Goal: Find specific page/section: Find specific page/section

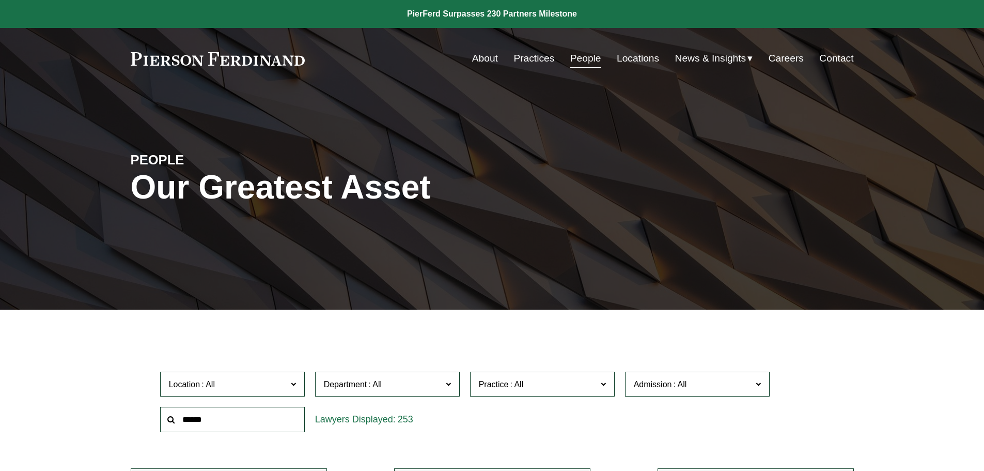
click at [626, 53] on link "Locations" at bounding box center [638, 59] width 42 height 20
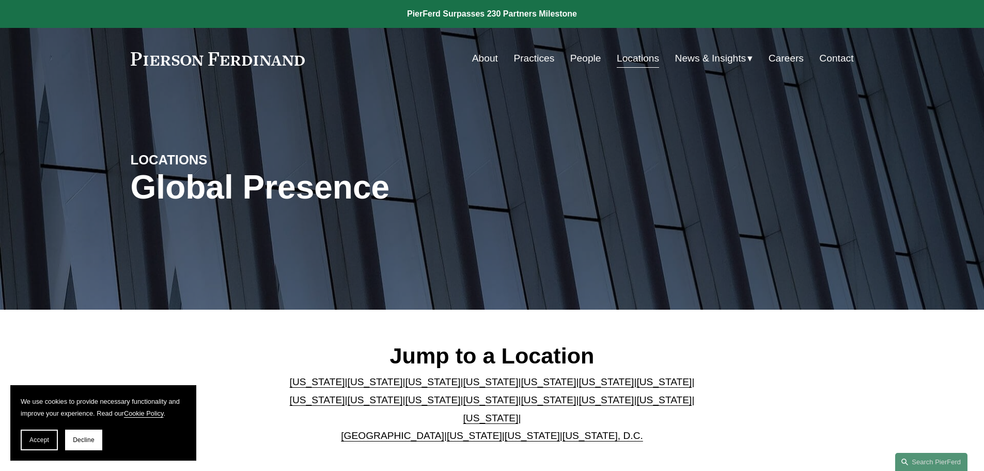
click at [385, 377] on div "Arizona | California | Colorado | Delaware | Florida | Georgia | Illinois | Mas…" at bounding box center [492, 408] width 422 height 71
click at [405, 387] on link "[US_STATE]" at bounding box center [432, 381] width 55 height 11
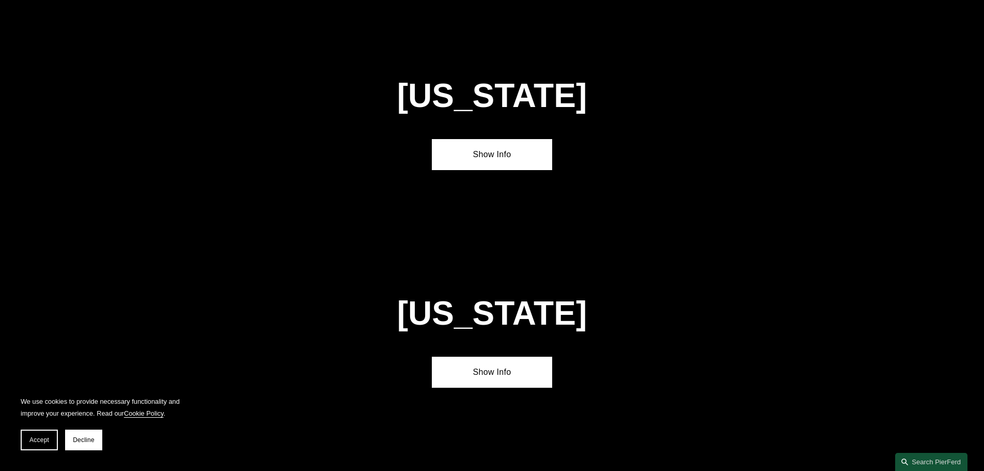
scroll to position [904, 0]
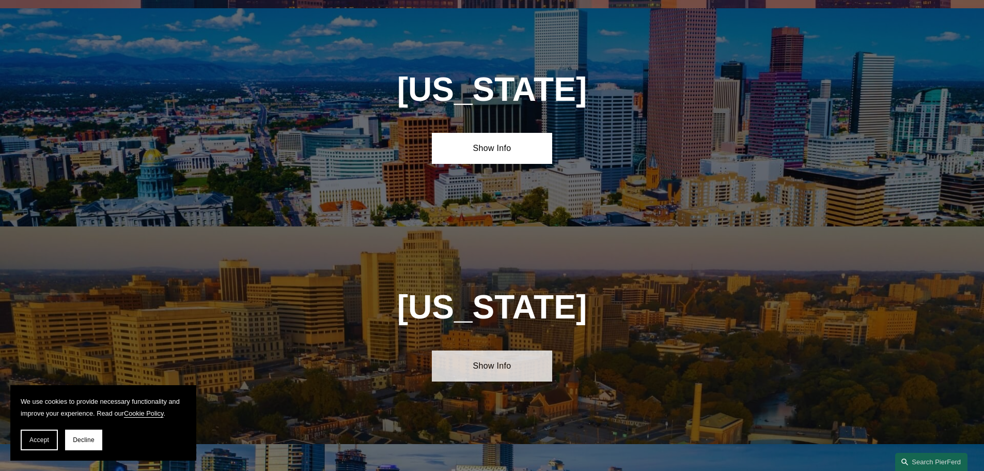
click at [483, 357] on link "Show Info" at bounding box center [492, 365] width 120 height 31
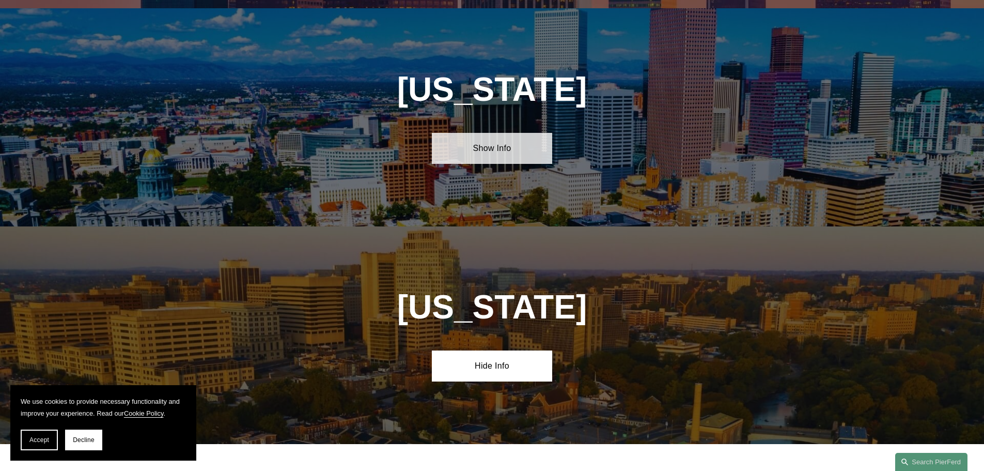
click at [494, 133] on link "Show Info" at bounding box center [492, 148] width 120 height 31
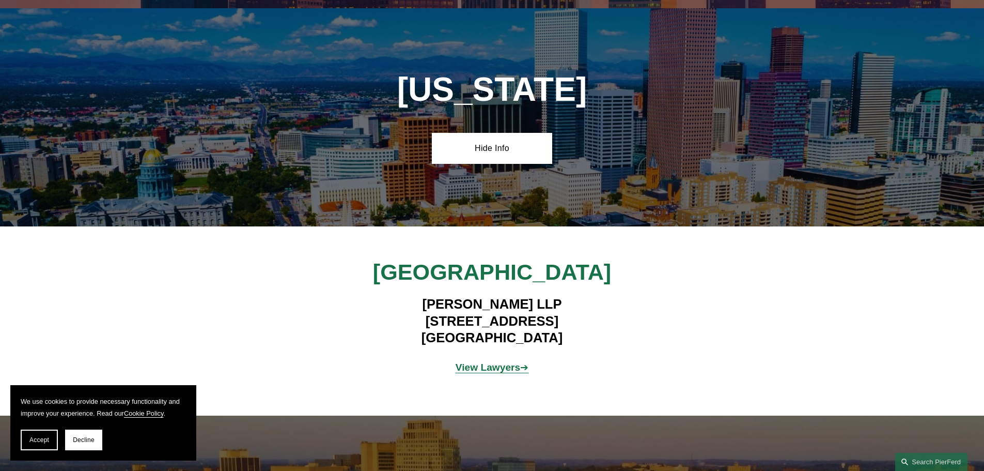
click at [497, 362] on strong "View Lawyers" at bounding box center [488, 367] width 65 height 11
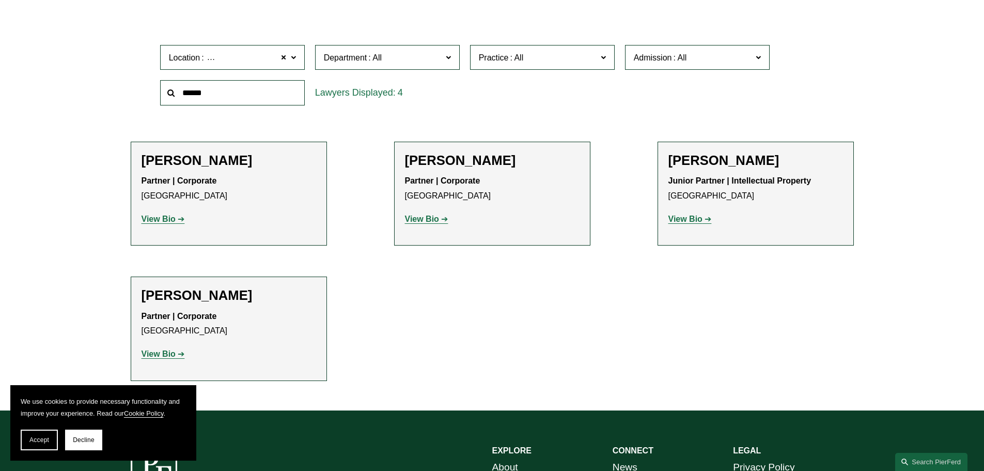
scroll to position [310, 0]
